Goal: Learn about a topic: Learn about a topic

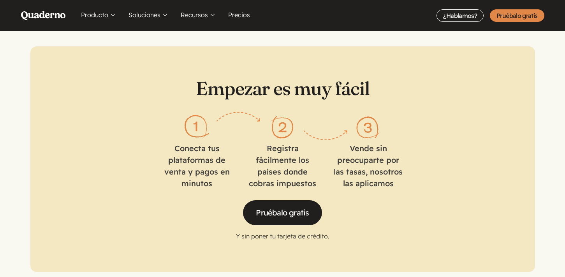
scroll to position [1202, 0]
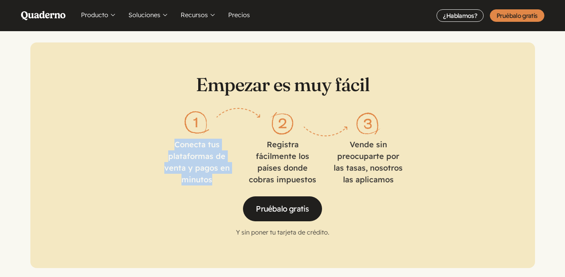
drag, startPoint x: 175, startPoint y: 135, endPoint x: 217, endPoint y: 171, distance: 55.2
click at [217, 171] on li "Conecta tus plataformas de venta y pagos en minutos" at bounding box center [197, 148] width 70 height 74
copy li "Conecta tus plataformas de venta y pagos en minutos"
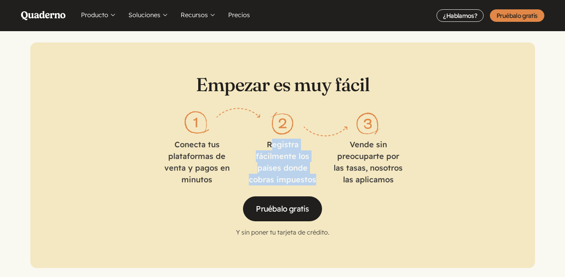
drag, startPoint x: 271, startPoint y: 132, endPoint x: 322, endPoint y: 170, distance: 63.9
click at [322, 170] on ol "Conecta tus plataformas de venta y pagos en minutos Registra fácilmente los paí…" at bounding box center [282, 146] width 241 height 77
click at [317, 168] on li "Registra fácilmente los países donde cobras impuestos" at bounding box center [283, 148] width 70 height 74
drag, startPoint x: 267, startPoint y: 132, endPoint x: 315, endPoint y: 170, distance: 61.5
click at [315, 170] on li "Registra fácilmente los países donde cobras impuestos" at bounding box center [283, 148] width 70 height 74
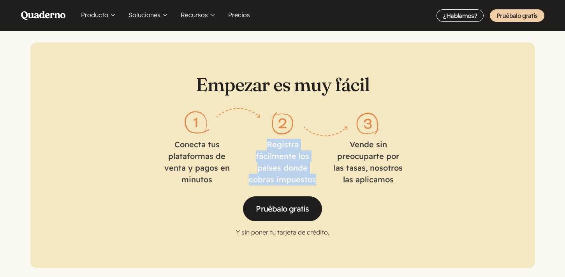
copy li "Registra fácilmente los países donde cobras impuestos"
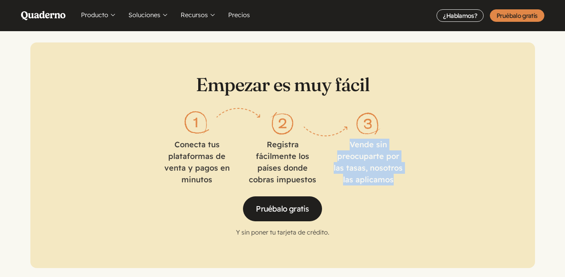
drag, startPoint x: 350, startPoint y: 130, endPoint x: 395, endPoint y: 172, distance: 61.7
click at [395, 172] on li "Vende sin preocuparte por las tasas, nosotros las aplicamos" at bounding box center [368, 148] width 70 height 74
copy li "Vende sin preocuparte por las tasas, nosotros las aplicamos"
